Goal: Check status: Check status

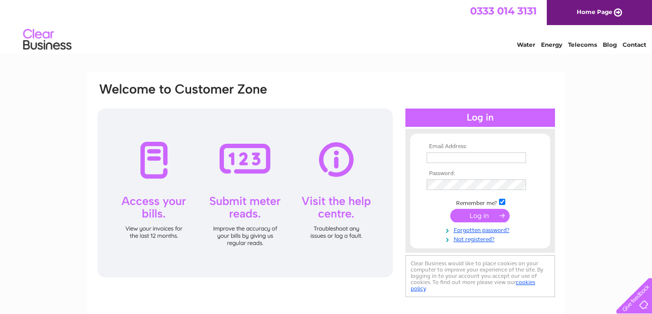
type input "joesay@hotmail.co.uk"
click at [472, 222] on input "submit" at bounding box center [479, 216] width 59 height 14
click at [471, 215] on input "submit" at bounding box center [479, 216] width 59 height 14
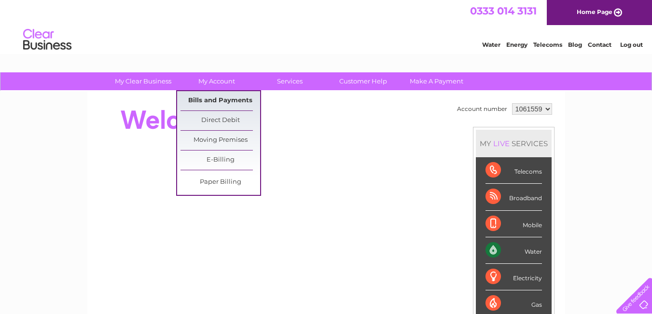
click at [210, 98] on link "Bills and Payments" at bounding box center [221, 100] width 80 height 19
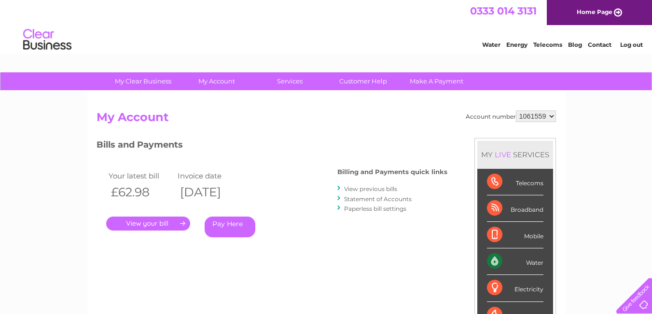
click at [156, 222] on link "." at bounding box center [148, 224] width 84 height 14
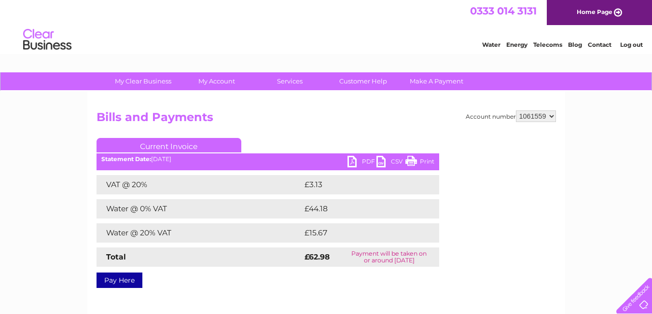
click at [354, 164] on link "PDF" at bounding box center [362, 163] width 29 height 14
